Goal: Task Accomplishment & Management: Manage account settings

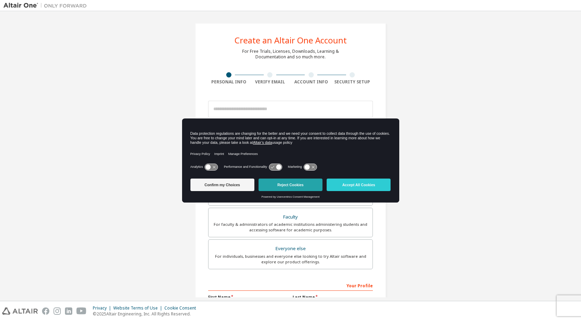
click at [291, 186] on button "Reject Cookies" at bounding box center [291, 185] width 64 height 13
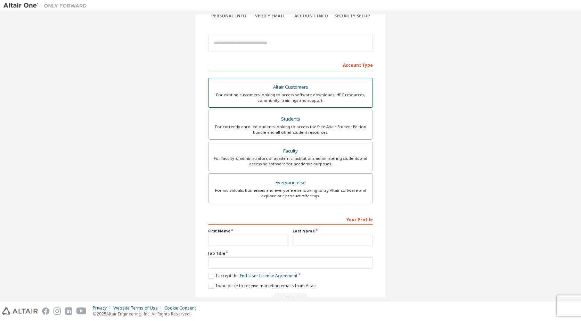
scroll to position [70, 0]
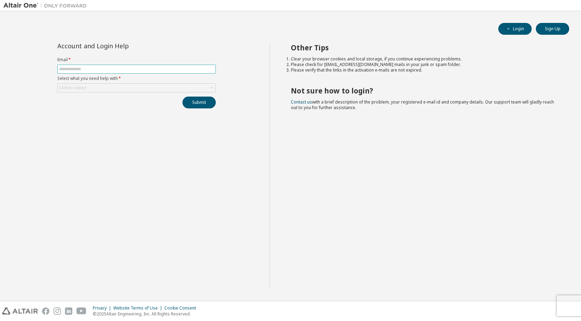
click at [93, 71] on input "text" at bounding box center [136, 69] width 155 height 6
type input "**********"
click at [111, 88] on div "Click to select" at bounding box center [137, 88] width 158 height 8
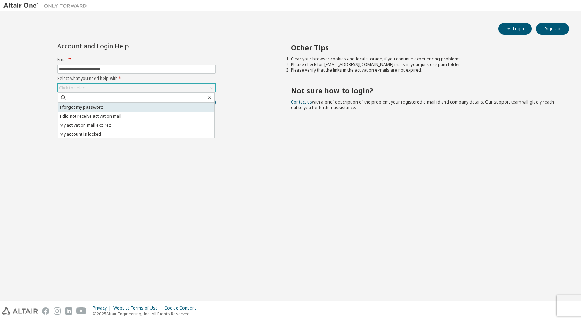
click at [67, 107] on li "I forgot my password" at bounding box center [136, 107] width 156 height 9
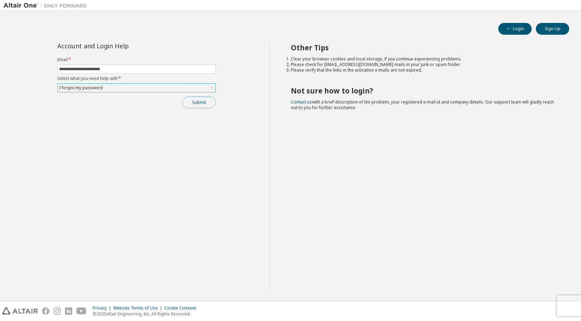
click at [201, 102] on button "Submit" at bounding box center [199, 103] width 33 height 12
